Goal: Transaction & Acquisition: Purchase product/service

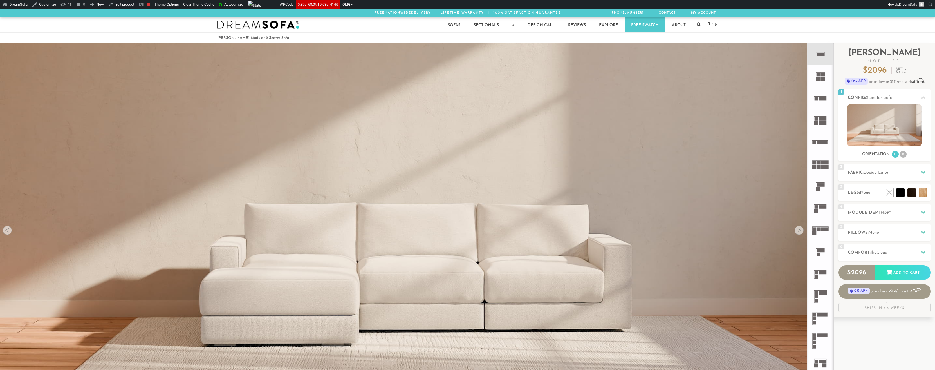
scroll to position [7898, 930]
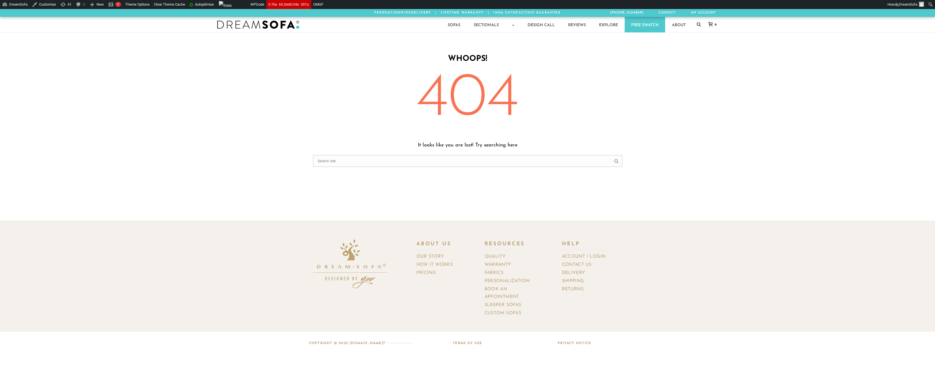
scroll to position [340, 930]
click at [117, 213] on div "WHOOPS! 404 It looks like you are lost! Try searching here" at bounding box center [467, 126] width 935 height 176
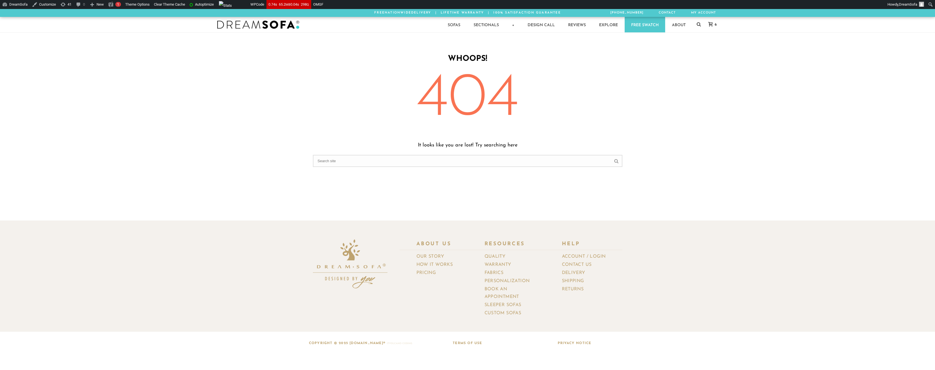
click at [133, 212] on div "WHOOPS! 404 It looks like you are lost! Try searching here" at bounding box center [467, 126] width 935 height 176
click at [140, 78] on div "WHOOPS! 404 It looks like you are lost! Try searching here" at bounding box center [467, 126] width 935 height 176
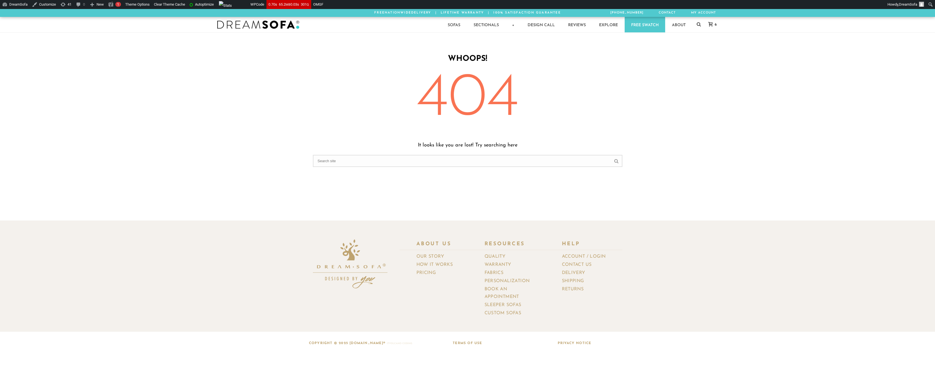
click at [231, 250] on section "About Us Our Story How It Works Pricing Resources Quality Warranty Fabrics Pers…" at bounding box center [467, 286] width 935 height 133
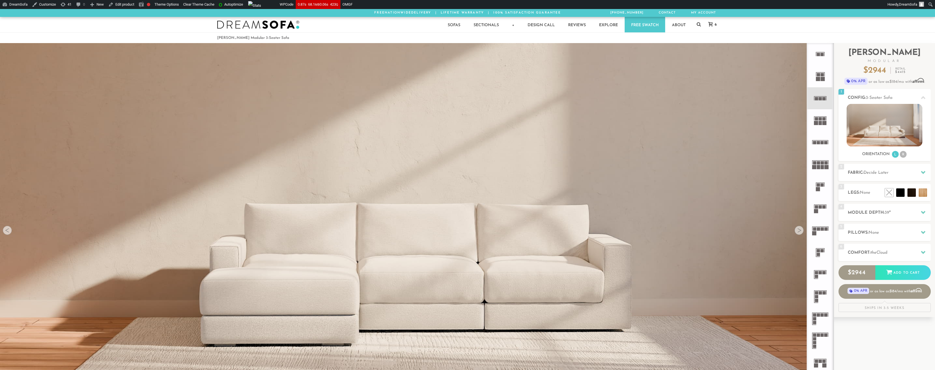
scroll to position [7898, 930]
click at [134, 32] on div at bounding box center [467, 24] width 935 height 15
